Goal: Use online tool/utility: Utilize a website feature to perform a specific function

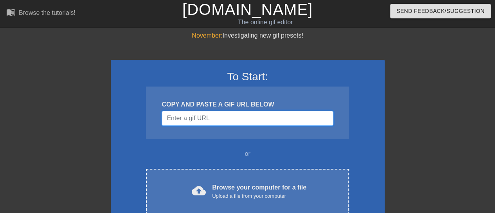
click at [239, 114] on input "Username" at bounding box center [248, 118] width 172 height 15
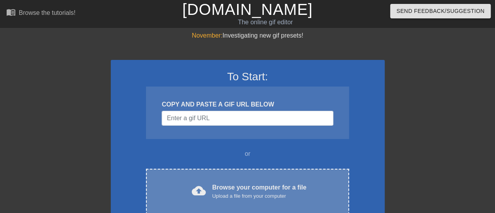
click at [247, 183] on div "Browse your computer for a file Upload a file from your computer" at bounding box center [259, 191] width 94 height 17
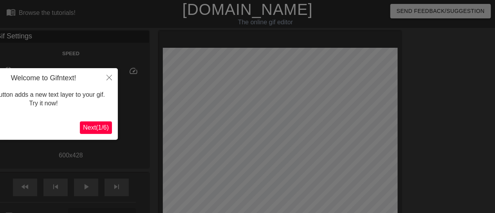
scroll to position [19, 0]
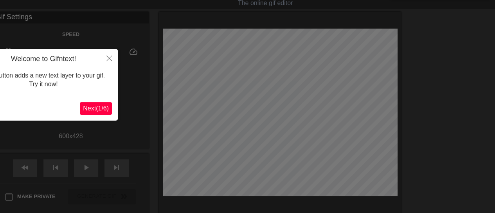
click at [86, 107] on span "Next ( 1 / 6 )" at bounding box center [96, 108] width 26 height 7
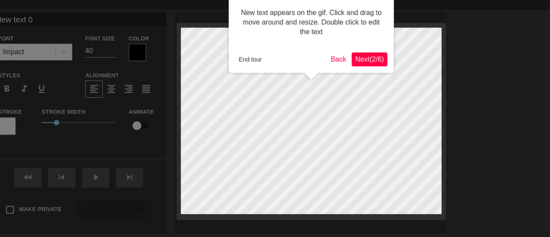
scroll to position [0, 0]
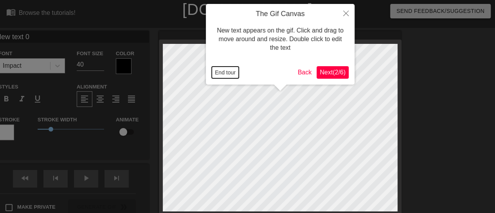
click at [231, 68] on button "End tour" at bounding box center [225, 73] width 27 height 12
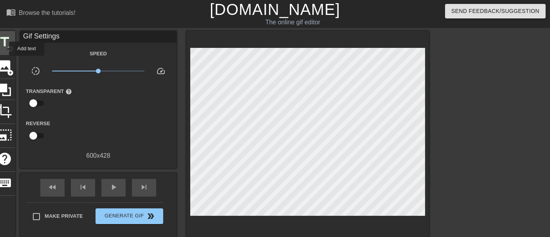
click at [4, 48] on span "title" at bounding box center [4, 41] width 15 height 15
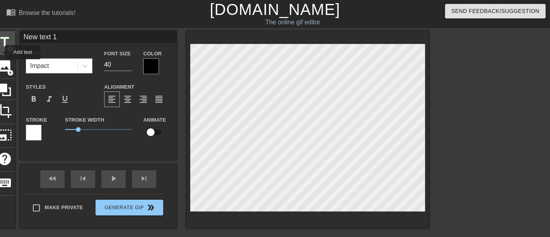
drag, startPoint x: 117, startPoint y: 36, endPoint x: 0, endPoint y: 52, distance: 118.6
click at [0, 52] on div "title add_circle image add_circle crop photo_size_select_large help keyboard Ne…" at bounding box center [211, 129] width 435 height 197
type input "72=========="
drag, startPoint x: 31, startPoint y: 36, endPoint x: 88, endPoint y: 38, distance: 56.8
click at [88, 38] on input "72==========" at bounding box center [98, 37] width 157 height 12
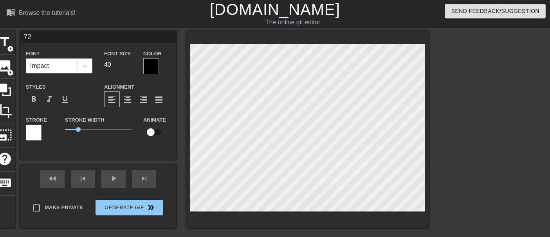
type input "72"
type input "94"
click at [127, 61] on input "94" at bounding box center [117, 64] width 27 height 13
type input "New text 0"
type input "40"
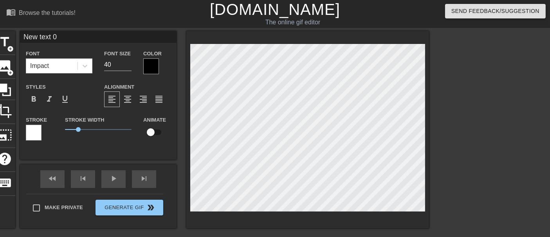
type input "72"
click at [128, 61] on input "95" at bounding box center [117, 64] width 27 height 13
click at [128, 61] on input "96" at bounding box center [117, 64] width 27 height 13
click at [128, 61] on input "97" at bounding box center [117, 64] width 27 height 13
click at [128, 61] on input "98" at bounding box center [117, 64] width 27 height 13
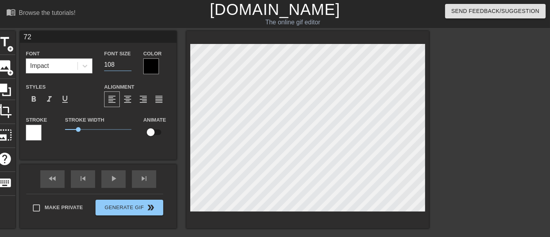
click at [128, 61] on input "108" at bounding box center [117, 64] width 27 height 13
click at [128, 61] on input "109" at bounding box center [117, 64] width 27 height 13
click at [128, 61] on input "111" at bounding box center [117, 64] width 27 height 13
type input "119"
click at [128, 61] on input "119" at bounding box center [117, 64] width 27 height 13
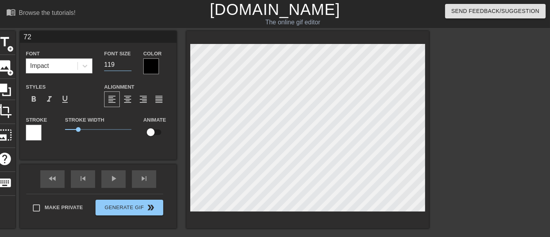
type input "New text 0"
type input "40"
click at [153, 69] on div at bounding box center [151, 66] width 16 height 16
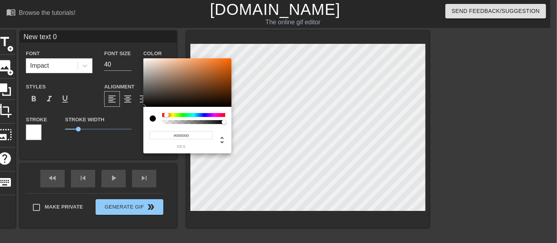
click at [166, 114] on div at bounding box center [168, 115] width 5 height 5
drag, startPoint x: 197, startPoint y: 76, endPoint x: 195, endPoint y: 65, distance: 11.8
click at [195, 65] on div at bounding box center [187, 82] width 88 height 49
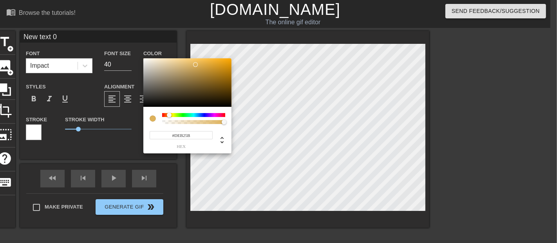
drag, startPoint x: 164, startPoint y: 114, endPoint x: 169, endPoint y: 113, distance: 4.8
click at [169, 113] on div at bounding box center [169, 115] width 5 height 5
drag, startPoint x: 198, startPoint y: 63, endPoint x: 225, endPoint y: 75, distance: 30.0
click at [225, 75] on div at bounding box center [187, 82] width 88 height 49
type input "#C49B69"
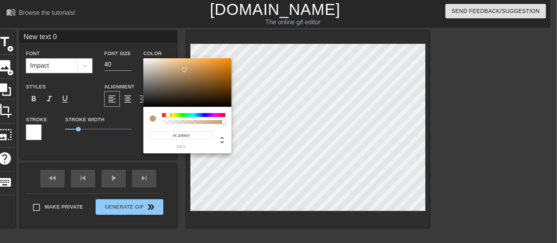
drag, startPoint x: 224, startPoint y: 74, endPoint x: 184, endPoint y: 70, distance: 40.2
click at [184, 70] on div at bounding box center [184, 69] width 5 height 5
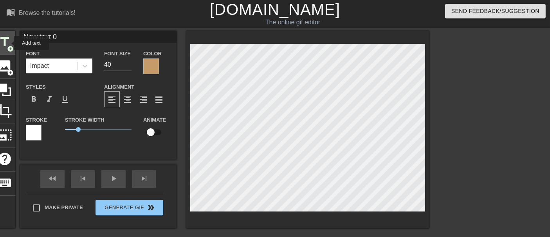
drag, startPoint x: 72, startPoint y: 37, endPoint x: 0, endPoint y: 45, distance: 72.1
click at [1, 43] on div "title add_circle image add_circle crop photo_size_select_large help keyboard Ne…" at bounding box center [211, 129] width 435 height 197
type input "[DEMOGRAPHIC_DATA]"
click at [152, 67] on div at bounding box center [151, 66] width 16 height 16
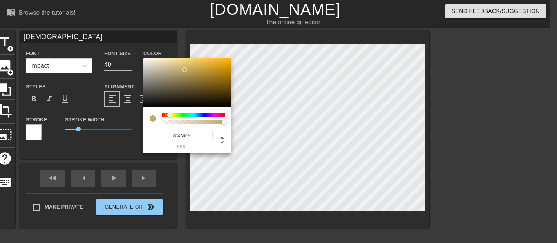
click at [170, 115] on div at bounding box center [169, 115] width 5 height 5
type input "#CCA963"
click at [189, 68] on div at bounding box center [187, 82] width 88 height 49
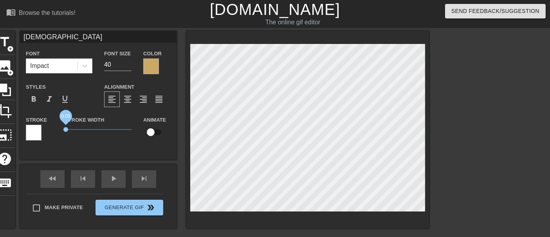
drag, startPoint x: 80, startPoint y: 129, endPoint x: 66, endPoint y: 128, distance: 14.1
click at [66, 128] on span "0.05" at bounding box center [65, 129] width 5 height 5
click at [38, 133] on div at bounding box center [34, 133] width 16 height 16
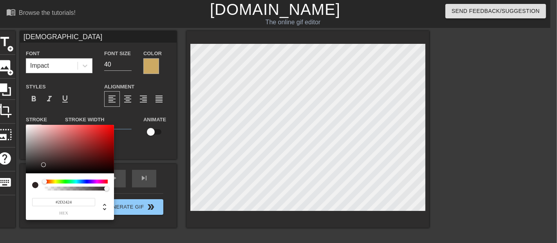
type input "#000000"
drag, startPoint x: 40, startPoint y: 130, endPoint x: 35, endPoint y: 174, distance: 45.0
click at [35, 174] on div "#000000 hex" at bounding box center [70, 172] width 88 height 95
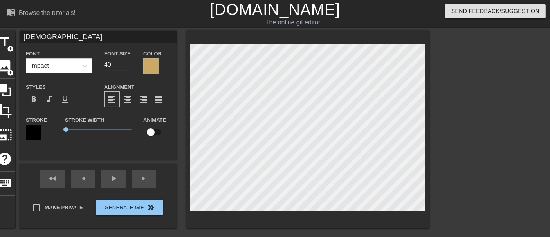
click at [153, 70] on div at bounding box center [151, 66] width 16 height 16
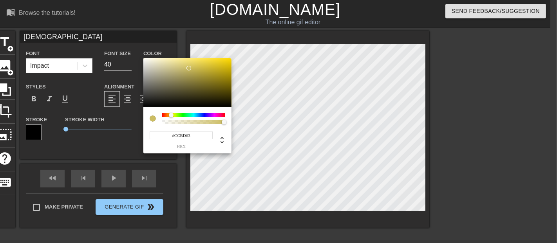
click at [171, 115] on div at bounding box center [171, 115] width 5 height 5
type input "#E7BD4A"
drag, startPoint x: 188, startPoint y: 69, endPoint x: 203, endPoint y: 63, distance: 16.2
click at [203, 63] on div at bounding box center [203, 63] width 5 height 5
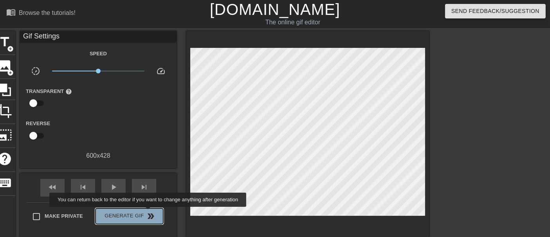
click at [149, 212] on span "double_arrow" at bounding box center [150, 215] width 9 height 9
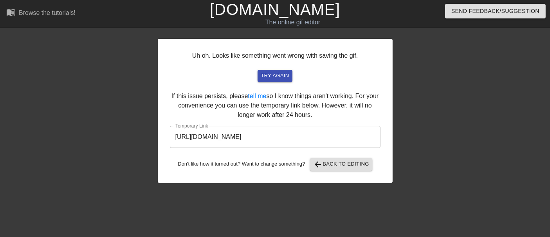
click at [314, 140] on input "[URL][DOMAIN_NAME]" at bounding box center [275, 137] width 211 height 22
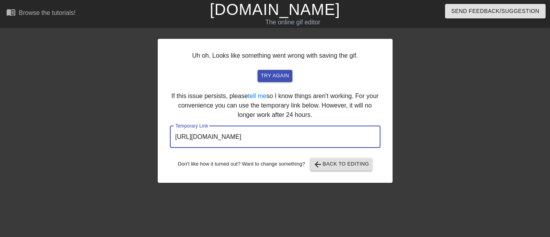
click at [314, 140] on input "[URL][DOMAIN_NAME]" at bounding box center [275, 137] width 211 height 22
click at [324, 164] on span "arrow_back Back to Editing" at bounding box center [341, 163] width 56 height 9
